Goal: Use online tool/utility: Utilize a website feature to perform a specific function

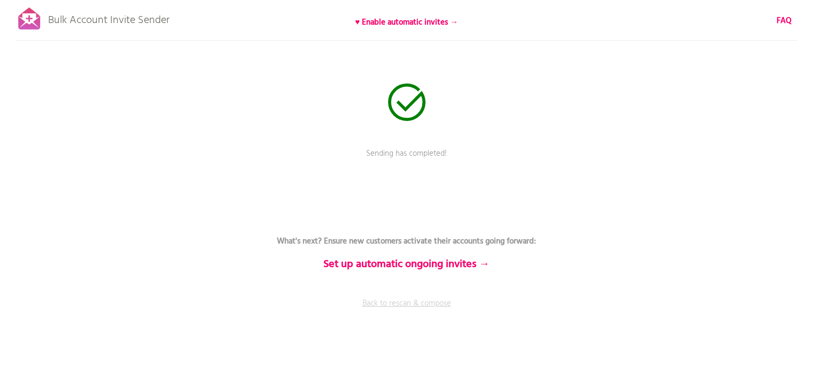
click at [387, 304] on link "Back to rescan & compose" at bounding box center [407, 310] width 321 height 27
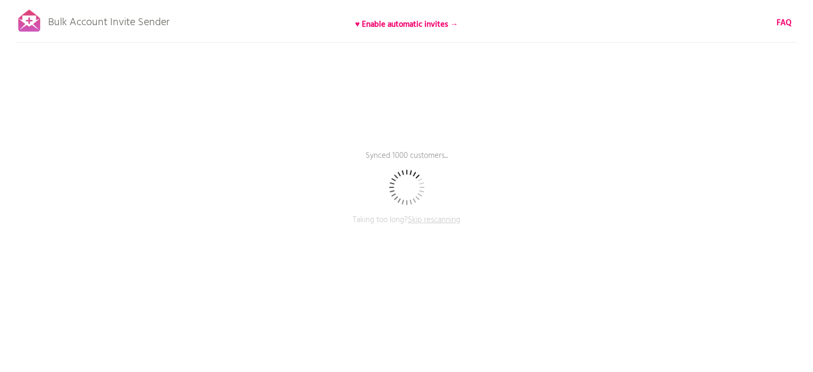
click at [435, 220] on span "Skip rescanning" at bounding box center [434, 219] width 52 height 13
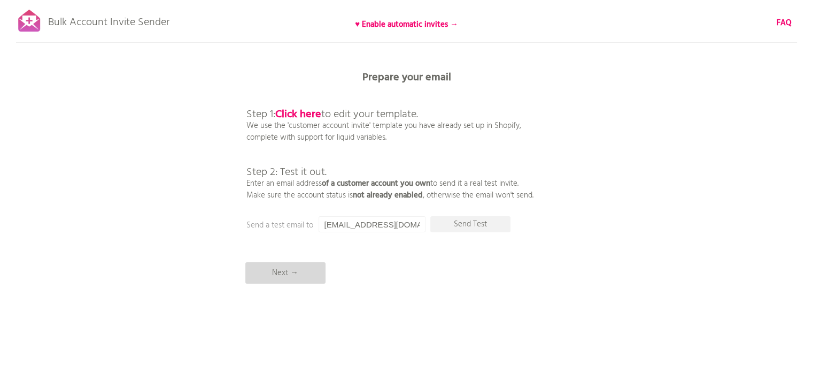
click at [297, 277] on p "Next →" at bounding box center [285, 272] width 80 height 21
